Goal: Download file/media

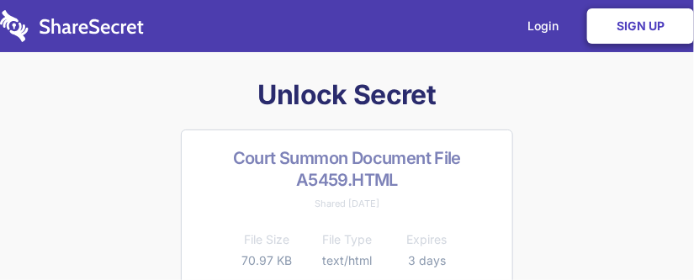
click at [631, 24] on link "Sign Up" at bounding box center [640, 25] width 107 height 35
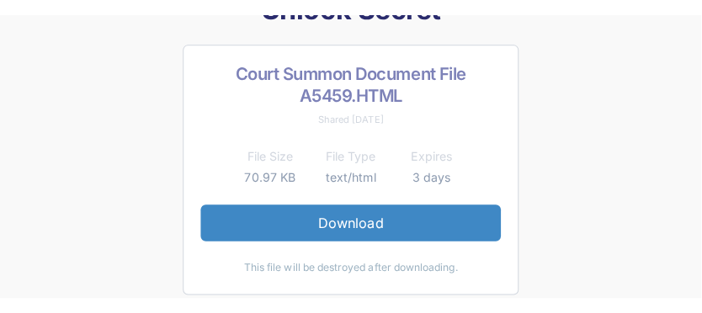
scroll to position [108, 0]
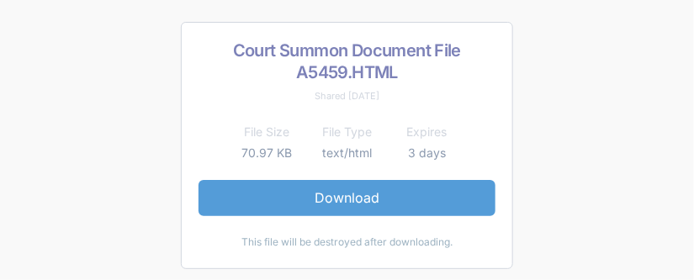
click at [333, 194] on link "Download" at bounding box center [347, 197] width 297 height 35
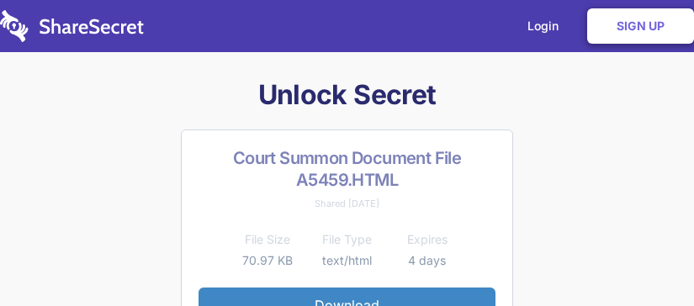
scroll to position [139, 0]
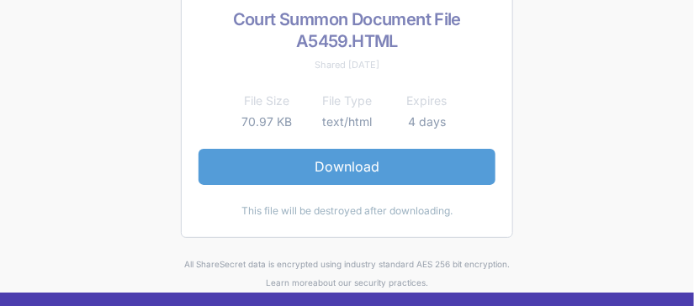
click at [349, 173] on link "Download" at bounding box center [347, 166] width 297 height 35
